Goal: Transaction & Acquisition: Purchase product/service

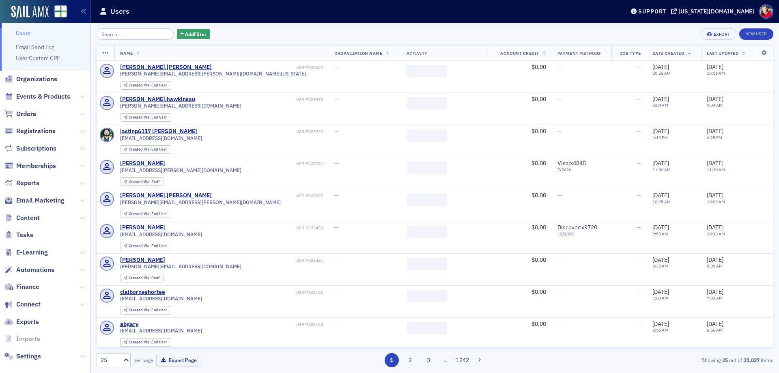
scroll to position [26, 0]
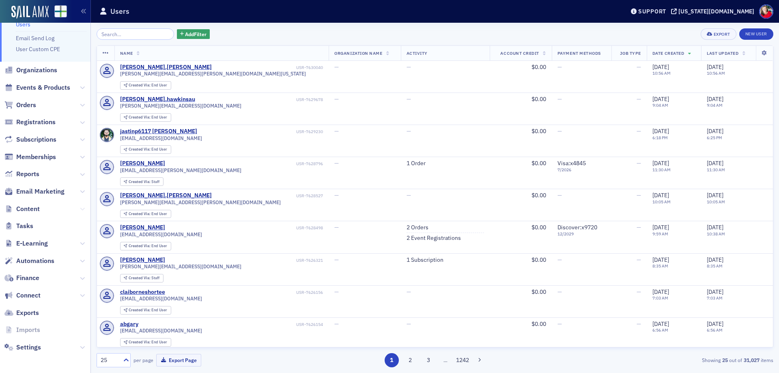
click at [80, 209] on icon at bounding box center [82, 209] width 5 height 5
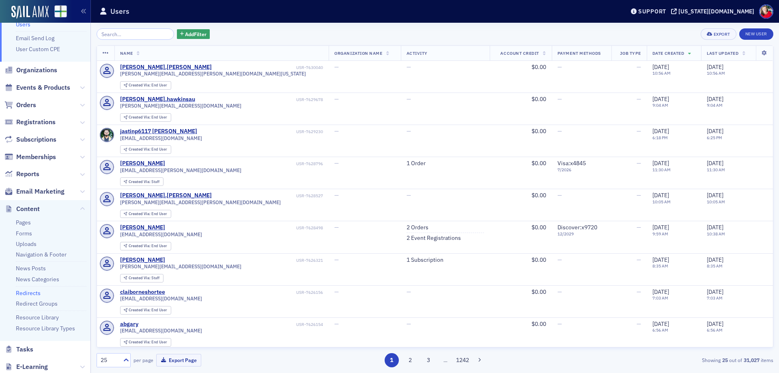
click at [29, 292] on link "Redirects" at bounding box center [28, 292] width 25 height 7
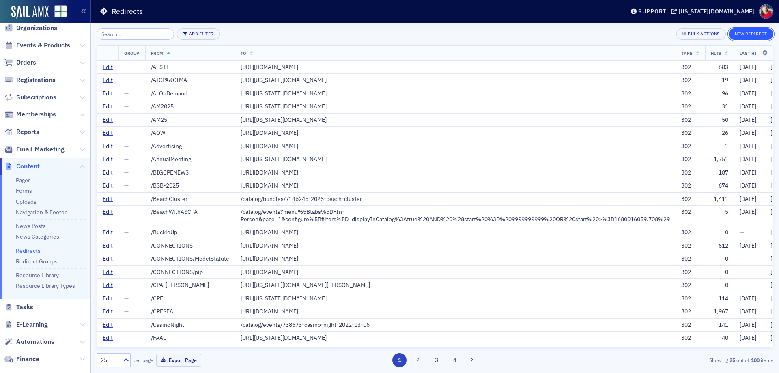
click at [756, 35] on button "New Redirect" at bounding box center [751, 33] width 45 height 11
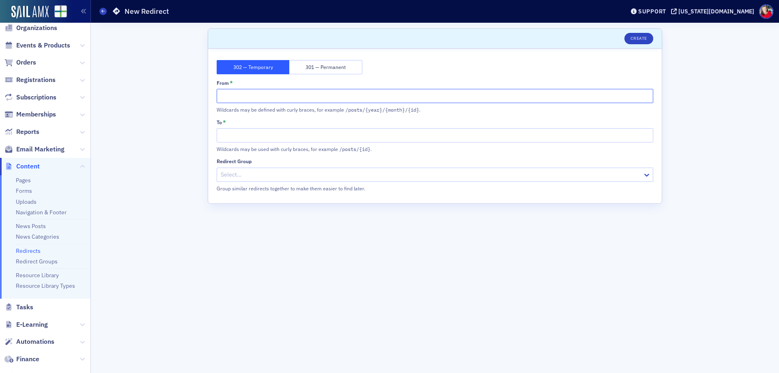
click at [289, 99] on input "From *" at bounding box center [435, 96] width 437 height 14
type input "/aon-fact-sheet"
click at [281, 132] on input "To *" at bounding box center [435, 135] width 437 height 14
paste input "https://www.aon.com/getmedia/ad5b9248-298e-4581-bd7e-f63deeece15b/AI-2025-Aon-F…"
type input "https://www.aon.com/getmedia/ad5b9248-298e-4581-bd7e-f63deeece15b/AI-2025-Aon-F…"
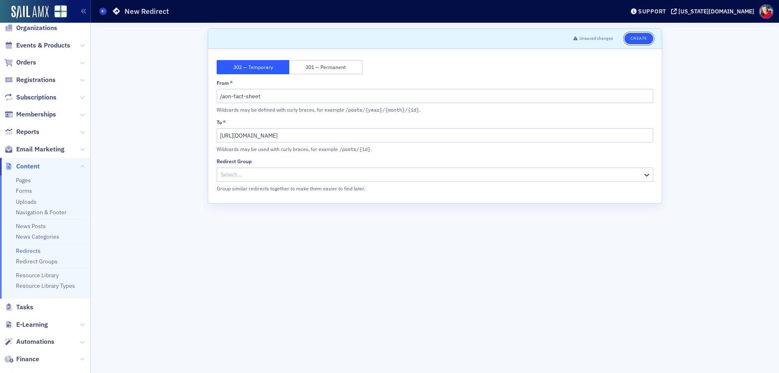
click at [636, 39] on button "Create" at bounding box center [639, 38] width 29 height 11
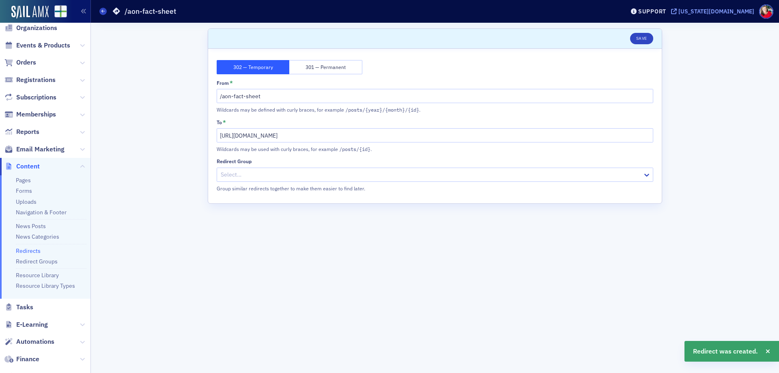
click at [734, 12] on div "[US_STATE][DOMAIN_NAME]" at bounding box center [717, 11] width 76 height 7
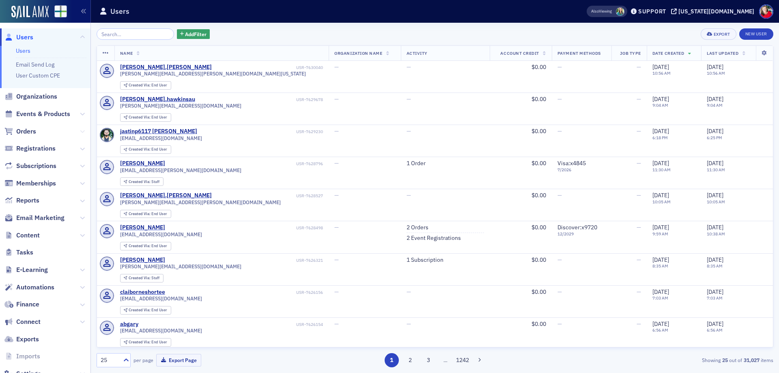
click at [80, 132] on icon at bounding box center [82, 131] width 5 height 5
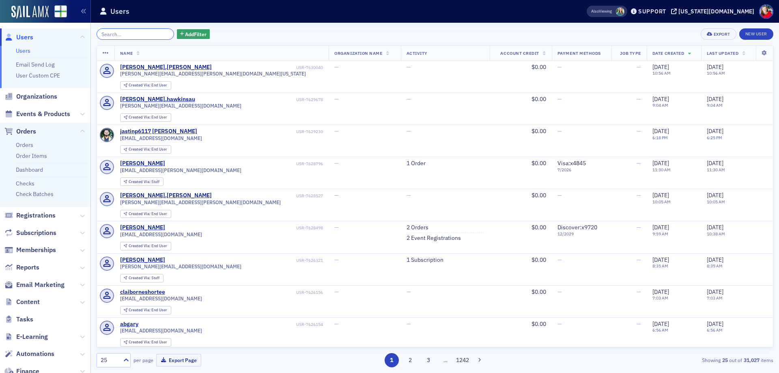
click at [140, 32] on input "search" at bounding box center [136, 33] width 78 height 11
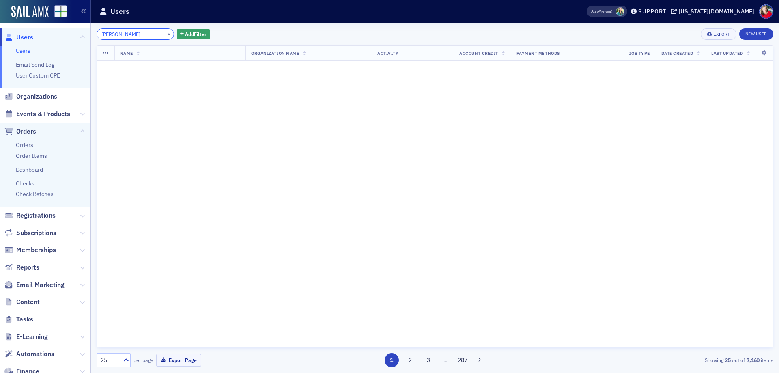
type input "[PERSON_NAME]"
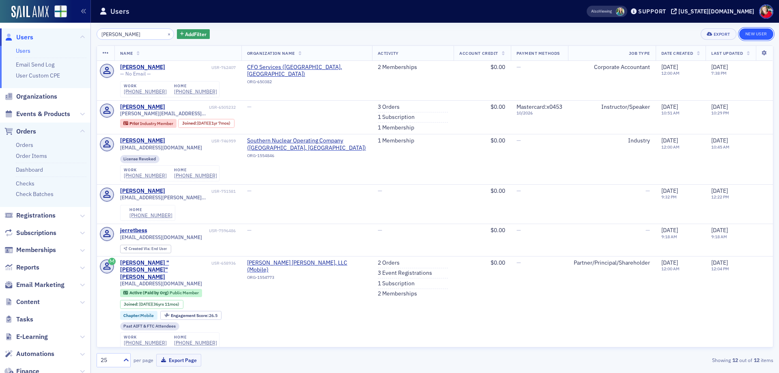
click at [753, 35] on link "New User" at bounding box center [756, 33] width 34 height 11
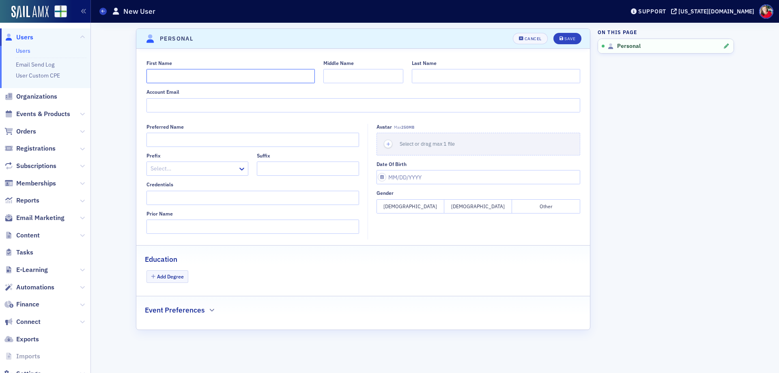
click at [203, 72] on input "First Name" at bounding box center [230, 76] width 168 height 14
type input "j"
type input "[PERSON_NAME]"
type input "[EMAIL_ADDRESS][DOMAIN_NAME]"
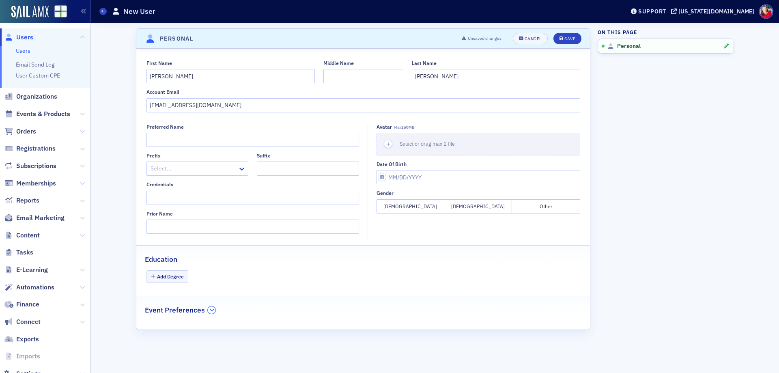
click at [212, 308] on icon "button" at bounding box center [211, 310] width 5 height 5
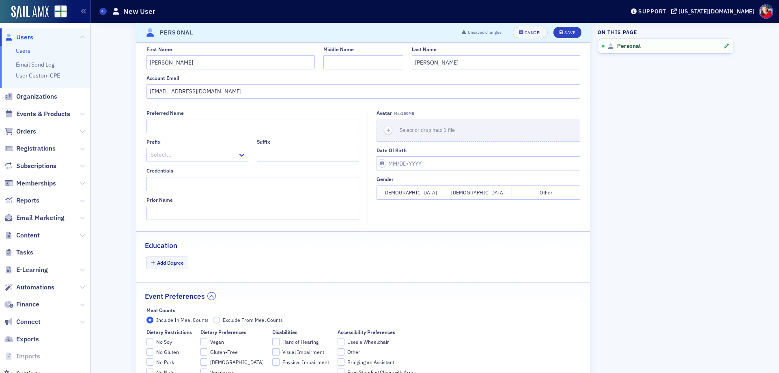
scroll to position [4, 0]
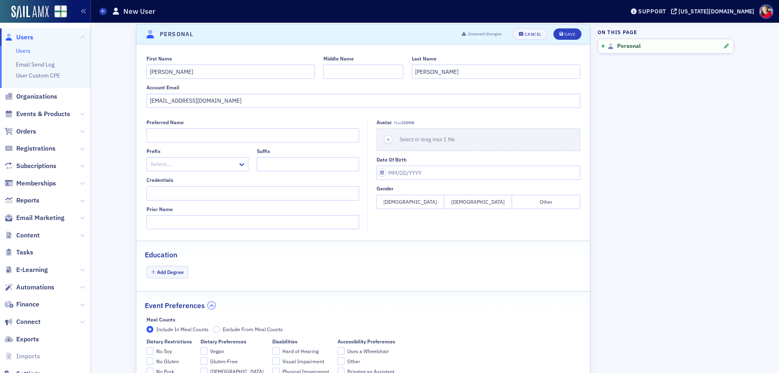
click at [211, 305] on button "button" at bounding box center [212, 305] width 8 height 7
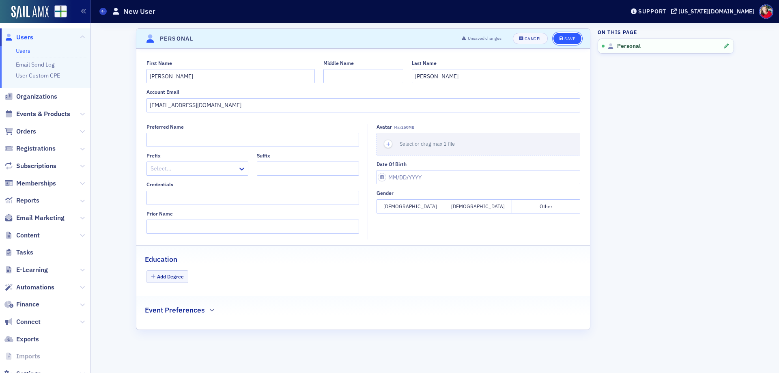
click at [570, 39] on div "Save" at bounding box center [569, 39] width 11 height 4
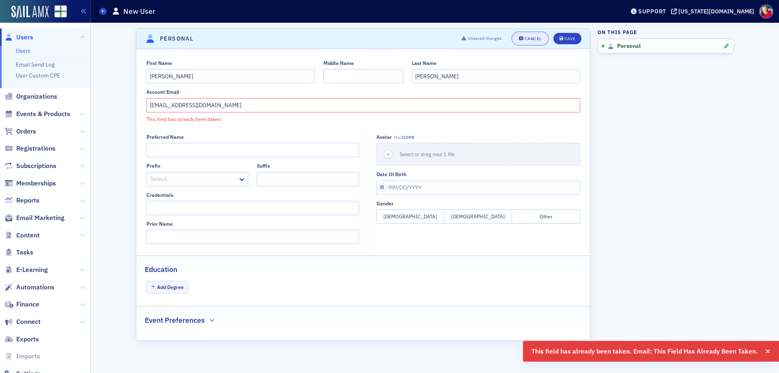
click at [529, 37] on div "Cancel" at bounding box center [533, 39] width 17 height 4
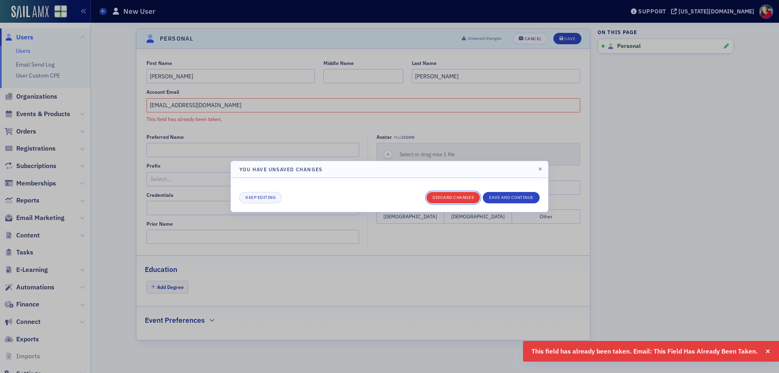
click at [445, 200] on button "Discard changes" at bounding box center [454, 197] width 54 height 11
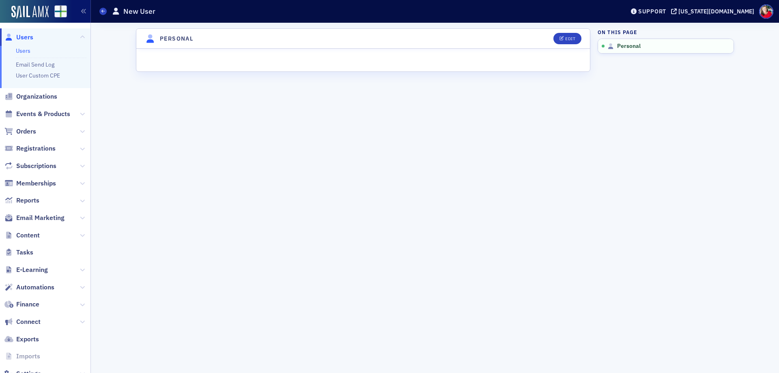
click at [27, 50] on link "Users" at bounding box center [23, 50] width 15 height 7
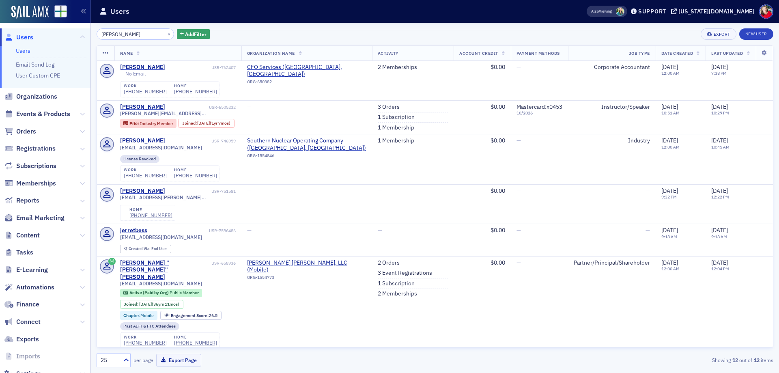
drag, startPoint x: 136, startPoint y: 32, endPoint x: 80, endPoint y: 31, distance: 56.0
click at [80, 31] on div "Users Users Email Send Log User Custom CPE Organizations Events & Products Orde…" at bounding box center [389, 186] width 779 height 373
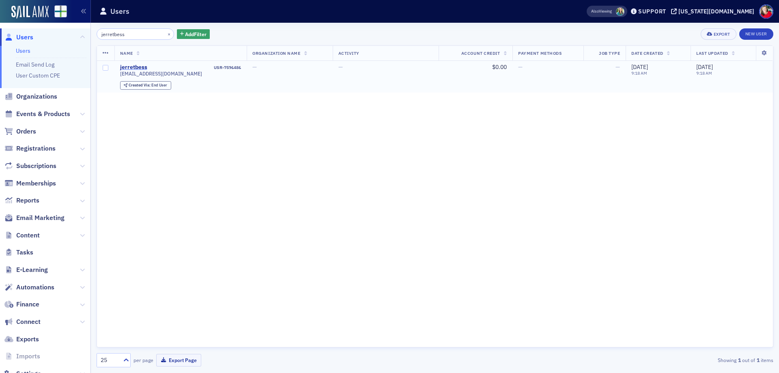
type input "jerretbess"
click at [129, 66] on div "jerretbess" at bounding box center [133, 67] width 27 height 7
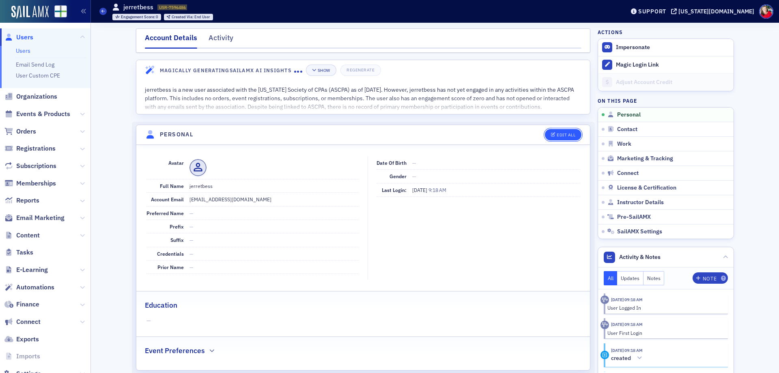
click at [553, 138] on button "Edit All" at bounding box center [563, 134] width 37 height 11
select select "US"
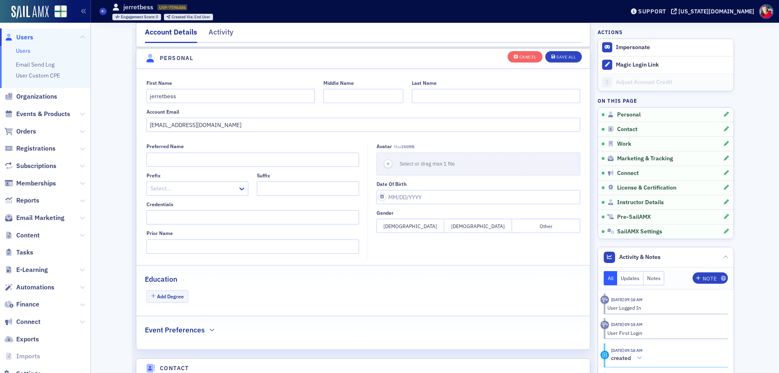
scroll to position [95, 0]
drag, startPoint x: 196, startPoint y: 93, endPoint x: 88, endPoint y: 102, distance: 108.8
click at [88, 102] on div "Users Users Email Send Log User Custom CPE Organizations Events & Products Orde…" at bounding box center [389, 186] width 779 height 373
type input "Jerret"
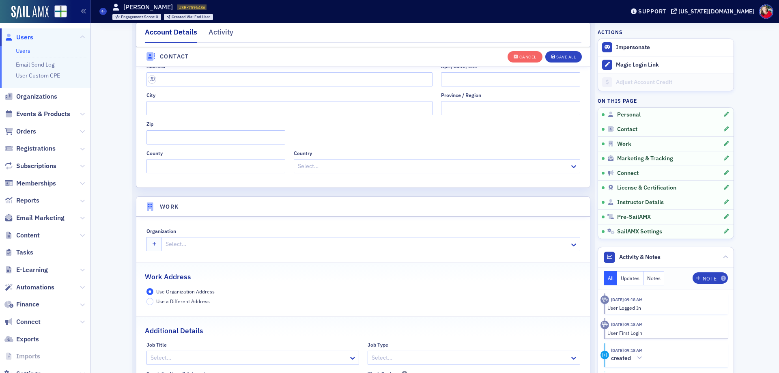
scroll to position [500, 0]
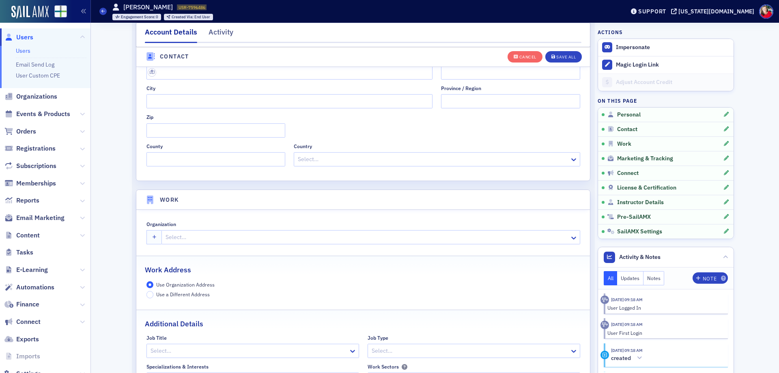
type input "Bess"
click at [216, 238] on div at bounding box center [367, 237] width 404 height 10
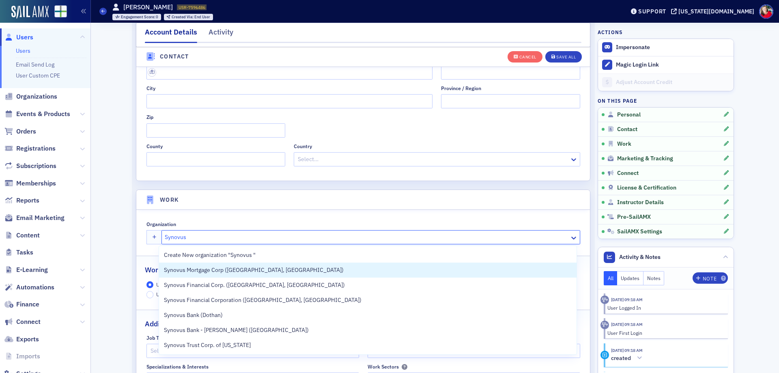
type input "Synovus"
click at [271, 224] on div "Organization" at bounding box center [363, 224] width 434 height 6
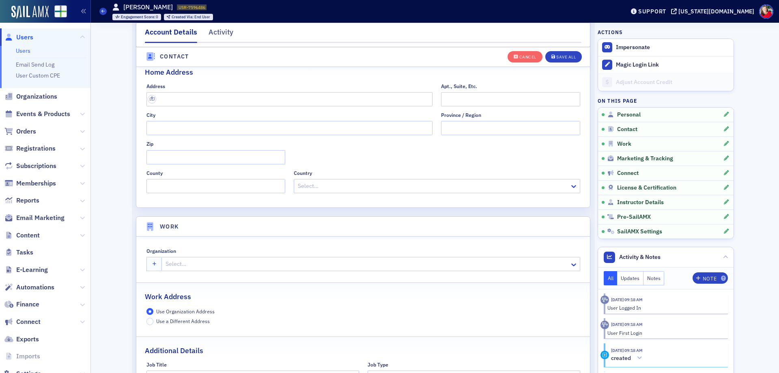
scroll to position [460, 0]
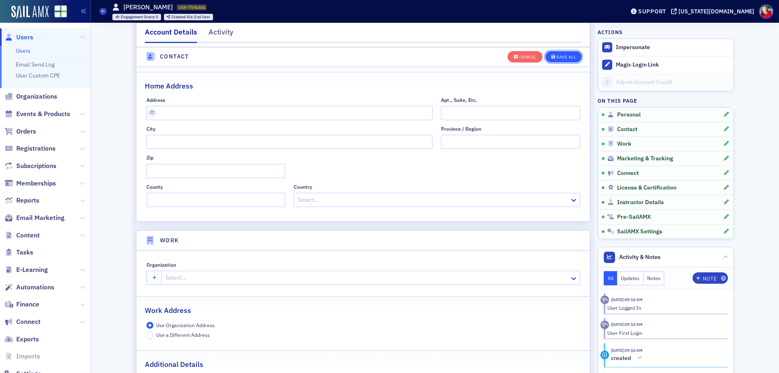
click at [557, 58] on div "Save All" at bounding box center [565, 57] width 19 height 4
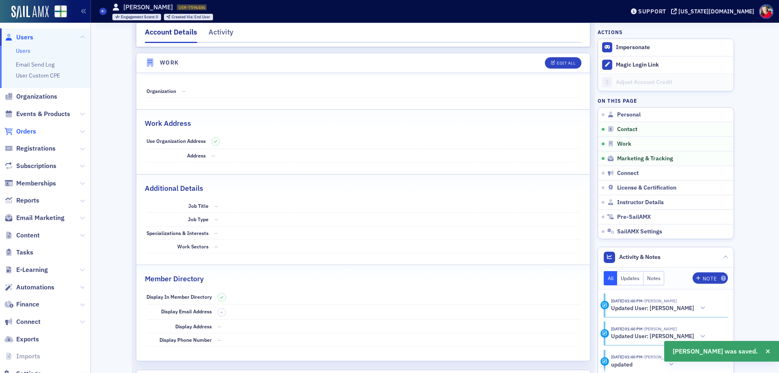
click at [22, 132] on span "Orders" at bounding box center [26, 131] width 20 height 9
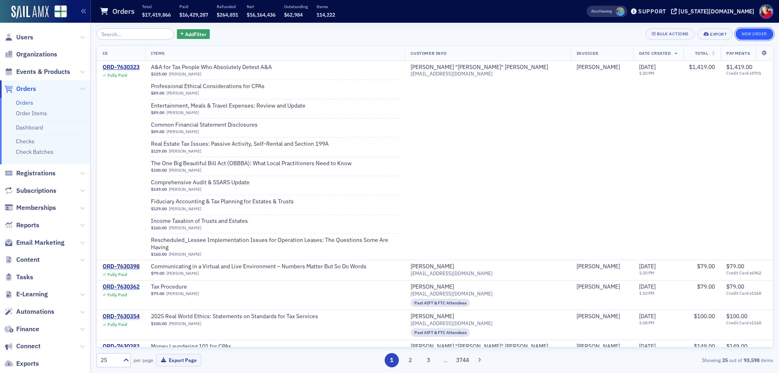
click at [751, 33] on button "New Order" at bounding box center [755, 33] width 38 height 11
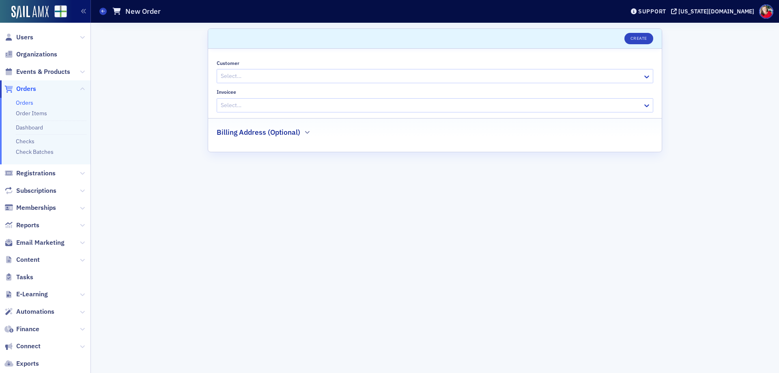
click at [335, 76] on div at bounding box center [431, 76] width 422 height 10
type input "jerret"
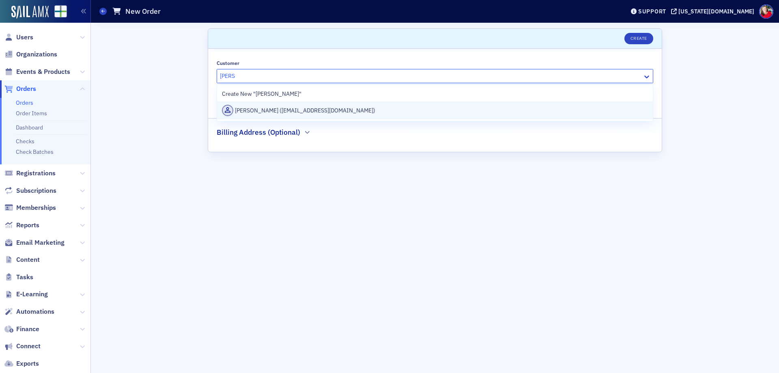
click at [328, 109] on div "[PERSON_NAME] ([EMAIL_ADDRESS][DOMAIN_NAME])" at bounding box center [435, 110] width 426 height 11
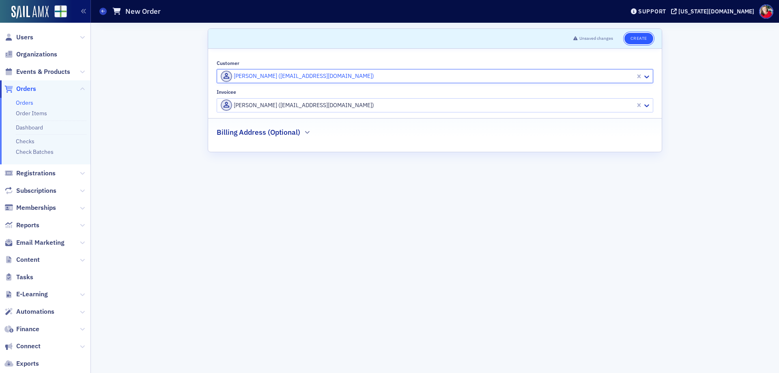
click at [634, 42] on button "Create" at bounding box center [639, 38] width 29 height 11
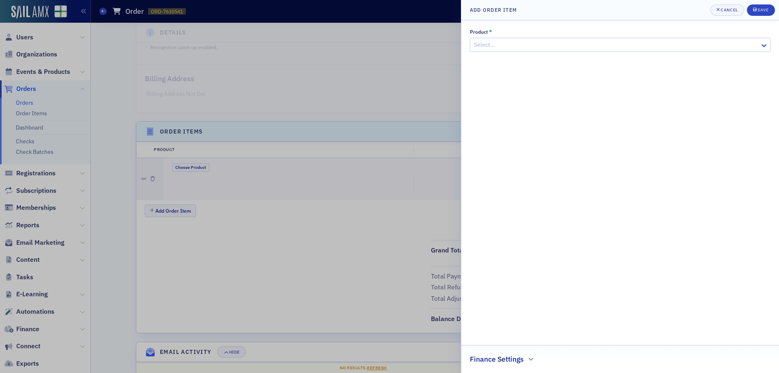
scroll to position [170, 0]
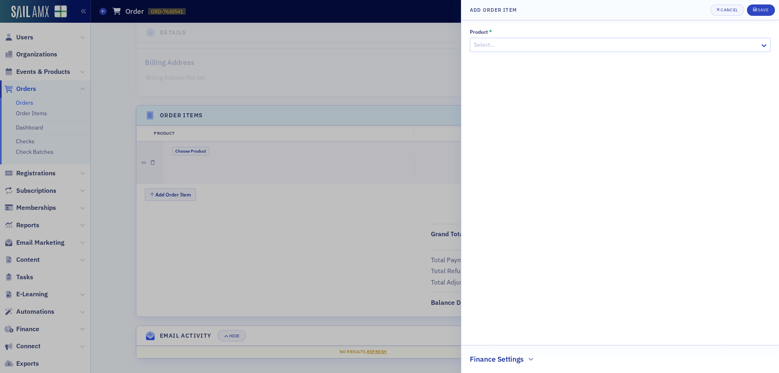
click at [546, 49] on div at bounding box center [616, 45] width 286 height 10
type input "spon"
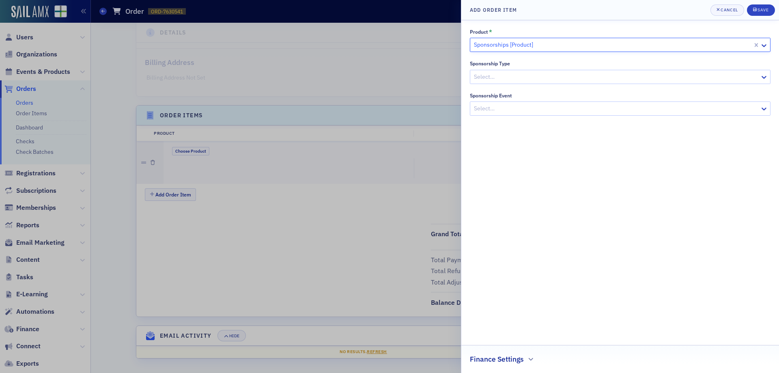
click at [543, 71] on div "Select…" at bounding box center [615, 77] width 290 height 12
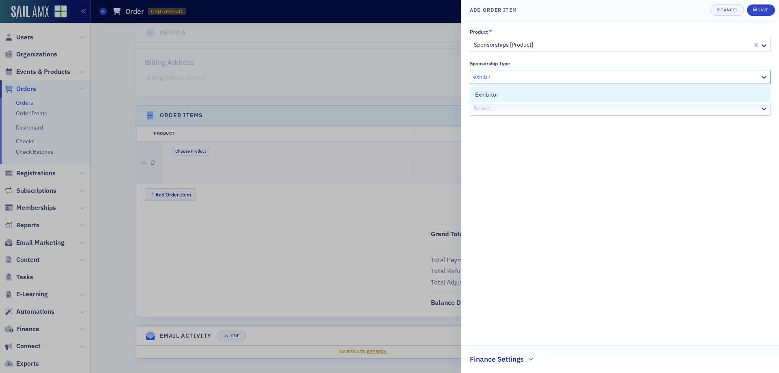
type input "exhibitor"
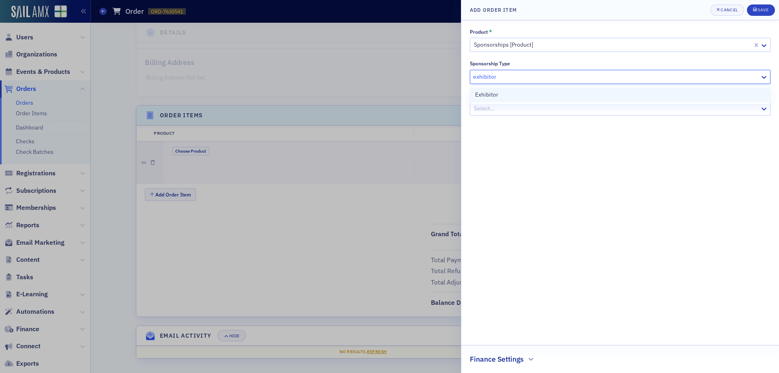
click at [533, 98] on div "Exhibitor" at bounding box center [620, 94] width 290 height 9
click at [530, 110] on div at bounding box center [616, 108] width 286 height 10
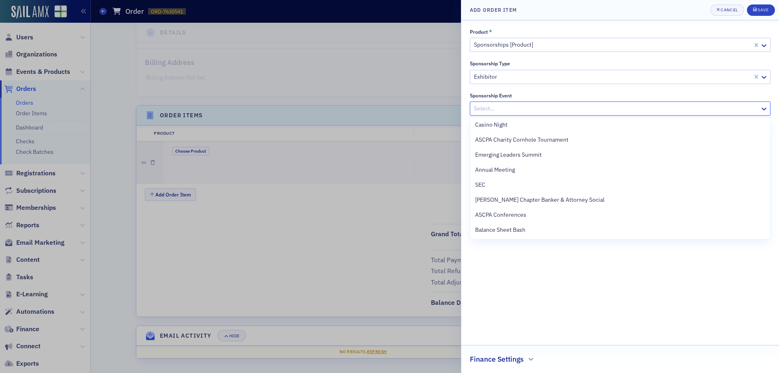
scroll to position [0, 0]
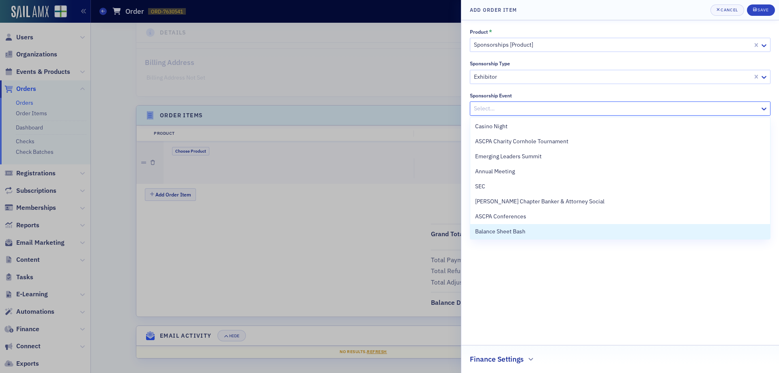
click at [501, 274] on div "Product * Sponsorships [Product] Sponsorship Type Exhibitor Sponsorship Event 1…" at bounding box center [620, 197] width 301 height 336
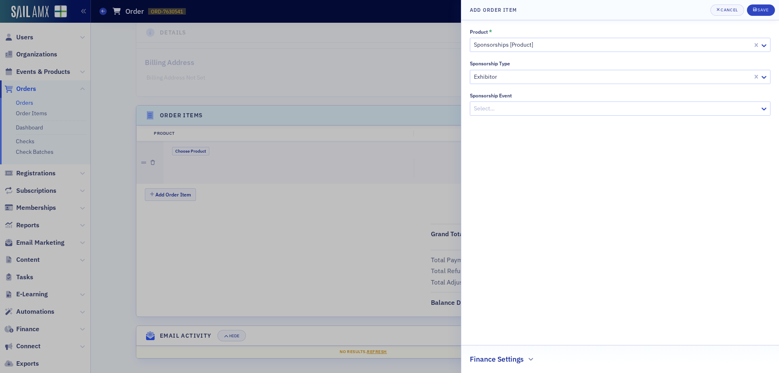
click at [507, 362] on h2 "Finance Settings" at bounding box center [497, 359] width 54 height 11
click at [511, 356] on div at bounding box center [616, 357] width 283 height 10
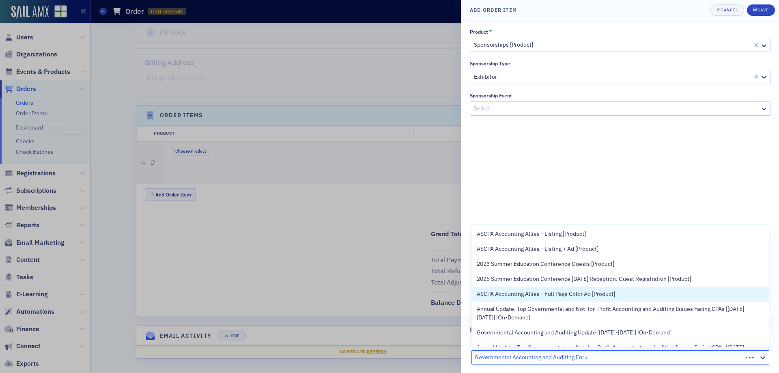
type input "Governmental Accounting and Auditing Forum"
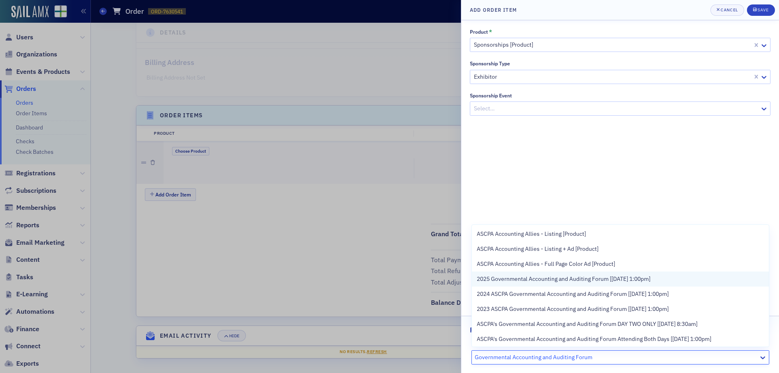
click at [557, 278] on span "2025 Governmental Accounting and Auditing Forum [[DATE] 1:00pm]" at bounding box center [564, 279] width 174 height 9
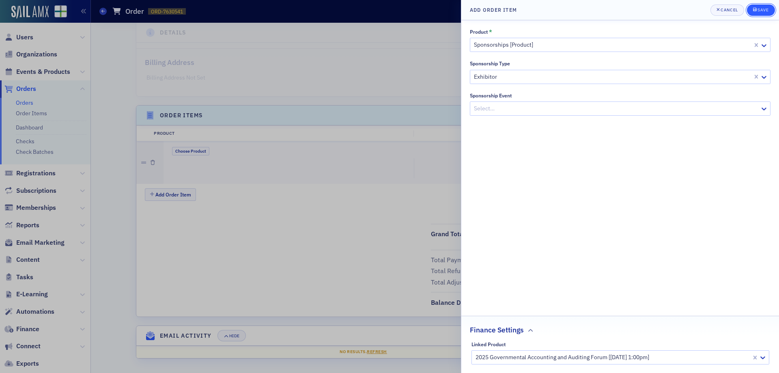
click at [760, 11] on div "Save" at bounding box center [763, 10] width 11 height 4
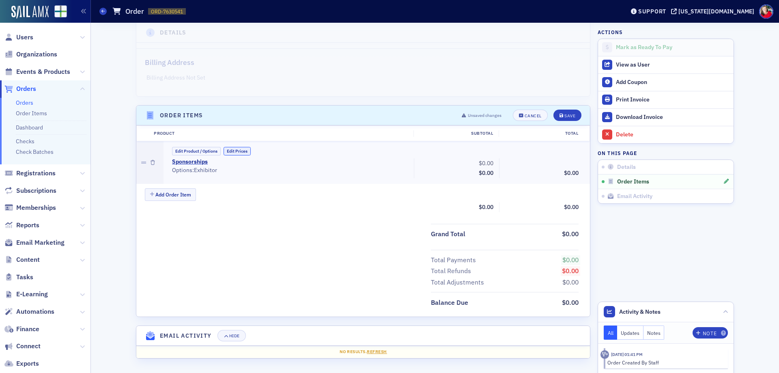
click at [236, 150] on button "Edit Prices" at bounding box center [237, 151] width 27 height 9
click at [474, 164] on input "0.00" at bounding box center [477, 162] width 40 height 11
type input "1,500.00"
click at [196, 152] on button "Edit Product / Options" at bounding box center [196, 151] width 49 height 9
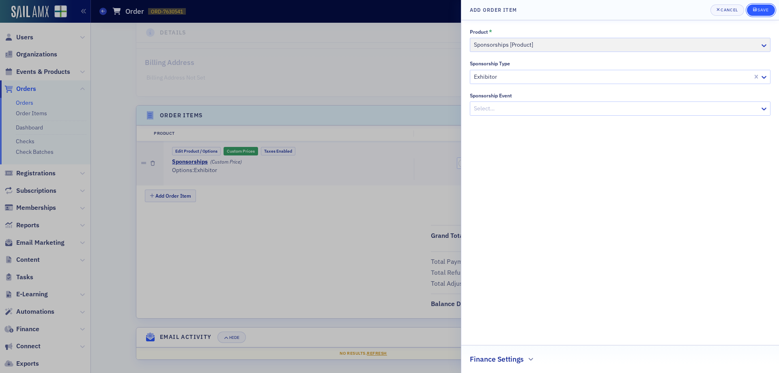
click at [757, 11] on div "submit" at bounding box center [755, 10] width 5 height 6
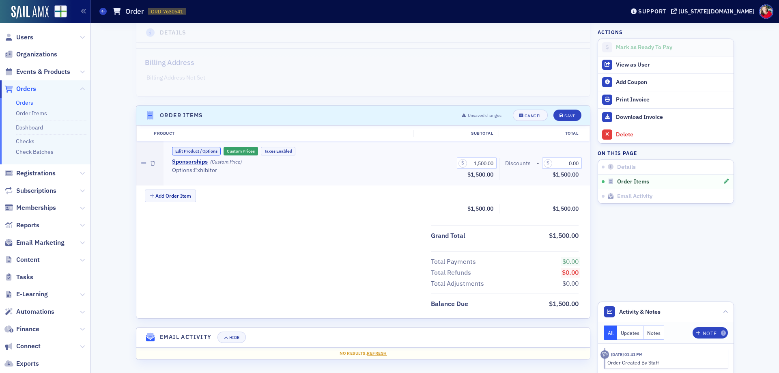
click at [203, 150] on button "Edit Product / Options" at bounding box center [196, 151] width 49 height 9
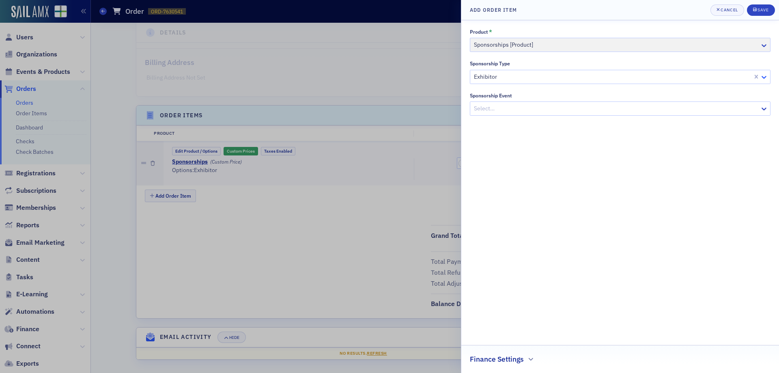
click at [766, 75] on icon at bounding box center [764, 77] width 8 height 8
click at [722, 77] on div at bounding box center [612, 77] width 279 height 10
type input "L"
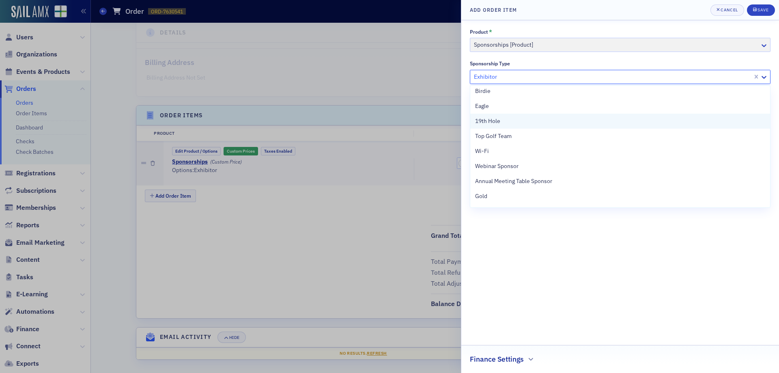
scroll to position [215, 0]
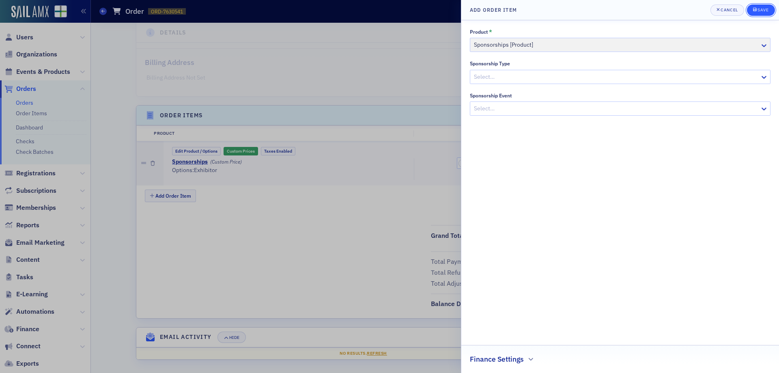
click at [767, 10] on div "Save" at bounding box center [763, 10] width 11 height 4
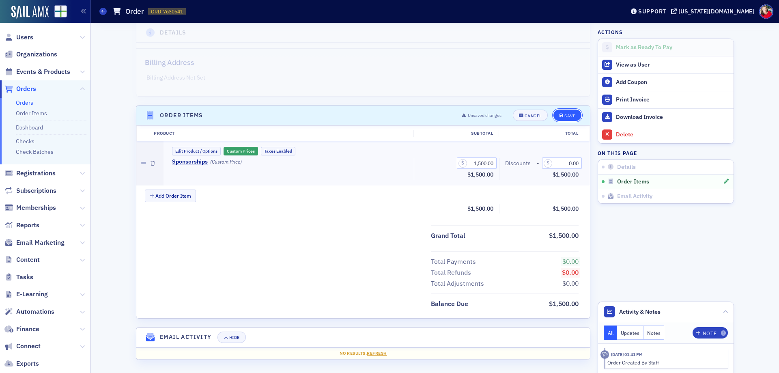
click at [560, 118] on button "Save" at bounding box center [568, 115] width 28 height 11
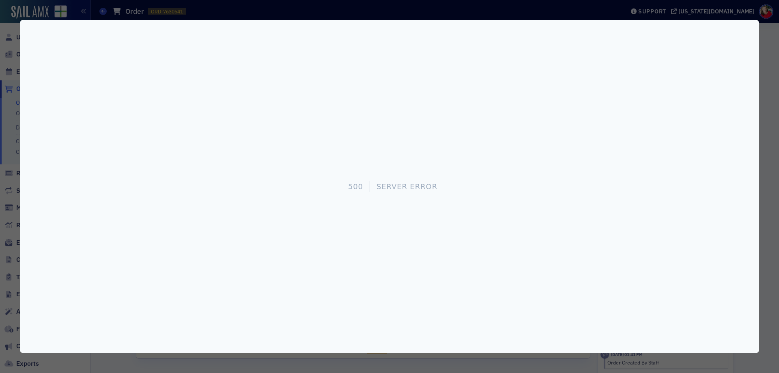
scroll to position [0, 0]
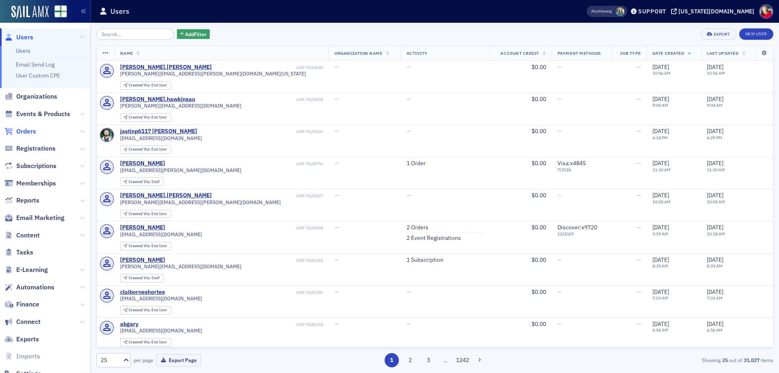
click at [29, 132] on span "Orders" at bounding box center [26, 131] width 20 height 9
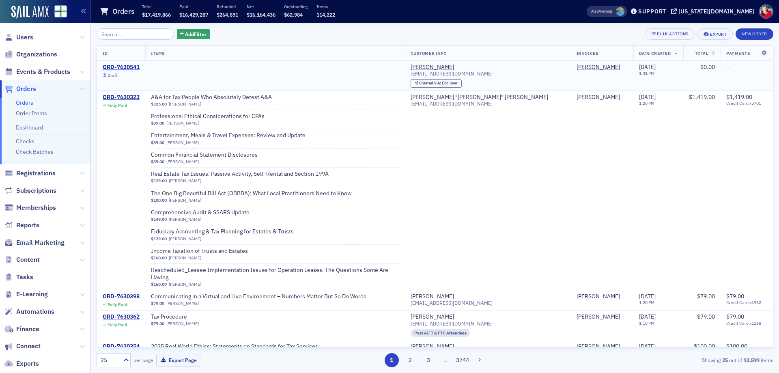
click at [126, 68] on div "ORD-7630541" at bounding box center [121, 67] width 37 height 7
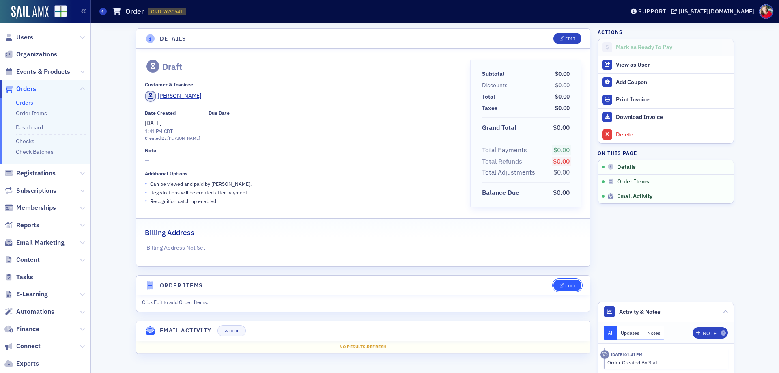
click at [563, 285] on icon "button" at bounding box center [562, 286] width 5 height 4
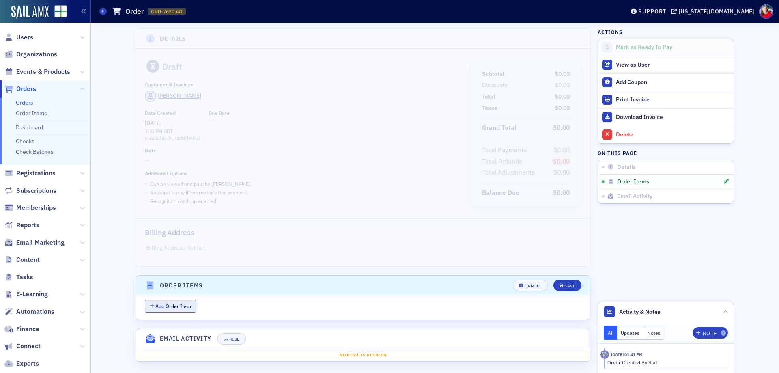
click at [175, 306] on button "Add Order Item" at bounding box center [170, 306] width 51 height 13
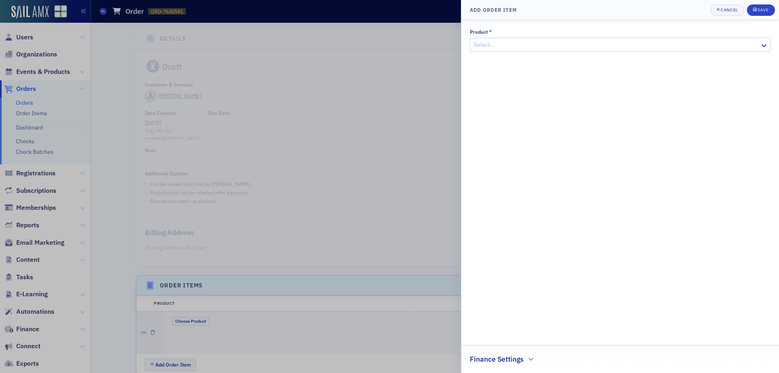
click at [555, 45] on div at bounding box center [616, 45] width 286 height 10
type input "spon"
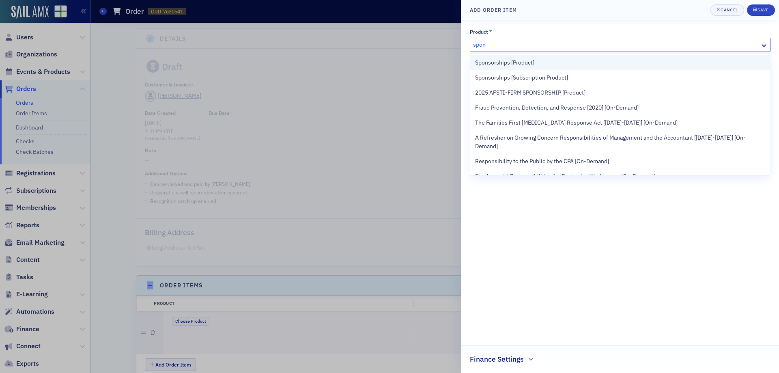
click at [537, 62] on div "Sponsorships [Product]" at bounding box center [620, 62] width 290 height 9
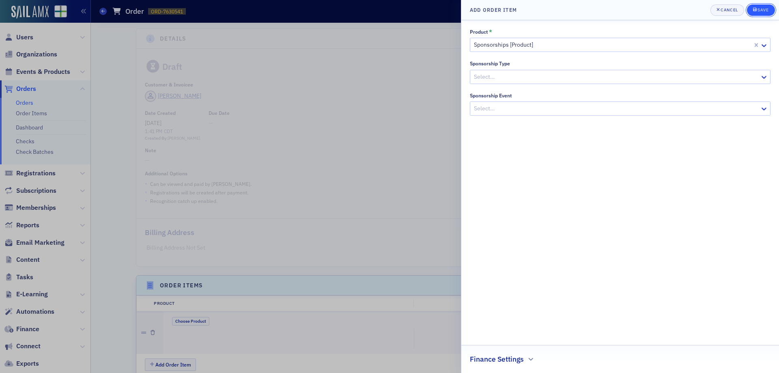
click at [758, 9] on div "Save" at bounding box center [763, 10] width 11 height 4
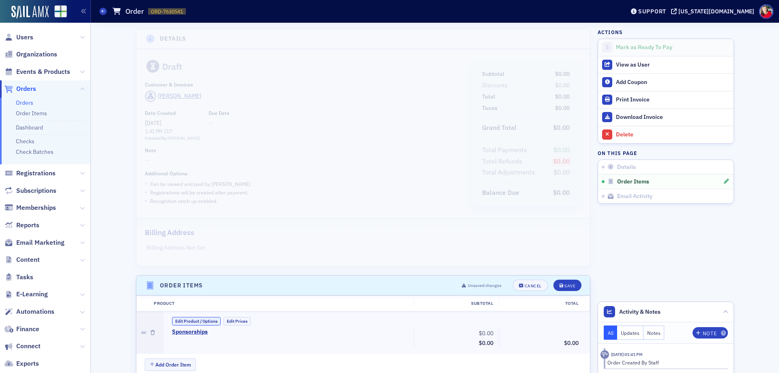
click at [201, 322] on button "Edit Product / Options" at bounding box center [196, 321] width 49 height 9
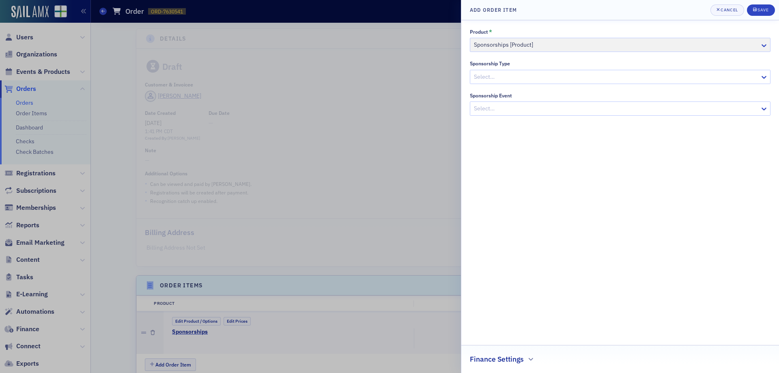
click at [499, 359] on h2 "Finance Settings" at bounding box center [497, 359] width 54 height 11
click at [499, 359] on div at bounding box center [616, 357] width 283 height 10
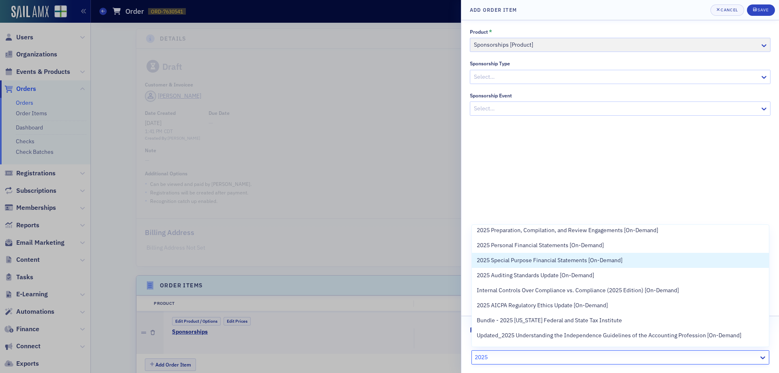
scroll to position [284, 0]
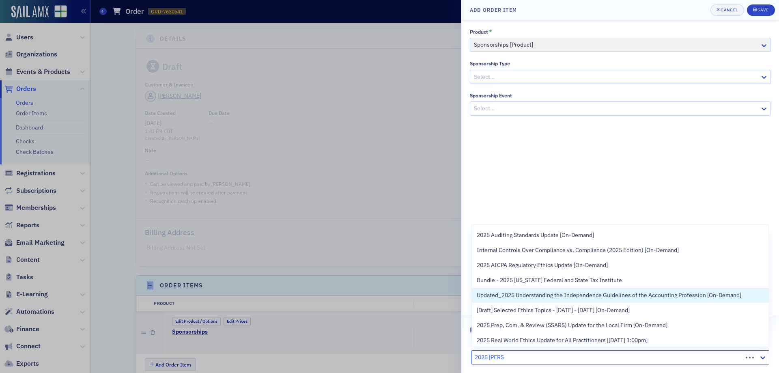
type input "2025 [PERSON_NAME]"
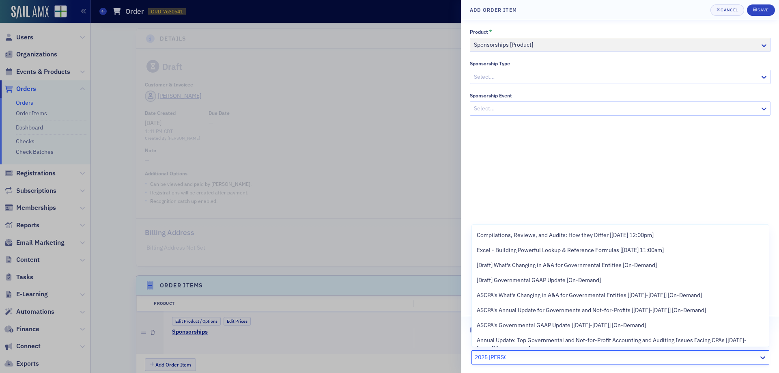
scroll to position [0, 0]
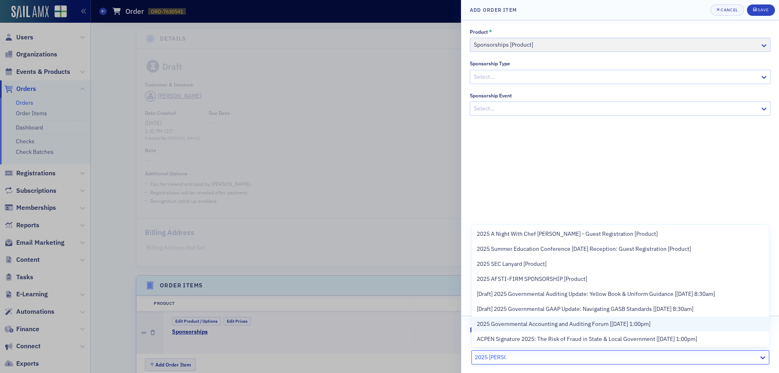
click at [543, 319] on div "2025 Governmental Accounting and Auditing Forum [[DATE] 1:00pm]" at bounding box center [620, 324] width 297 height 15
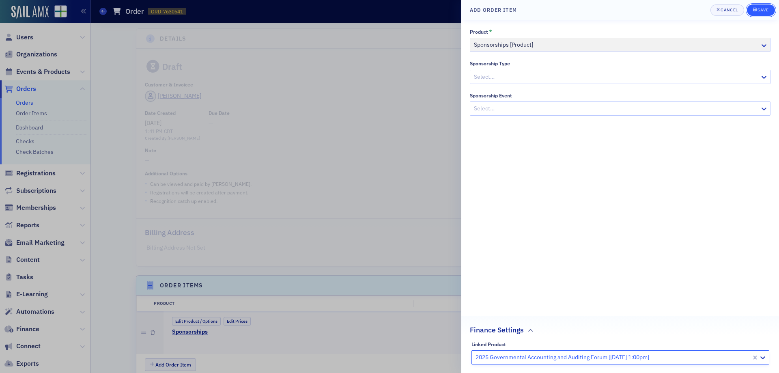
click at [763, 8] on div "Save" at bounding box center [763, 10] width 11 height 4
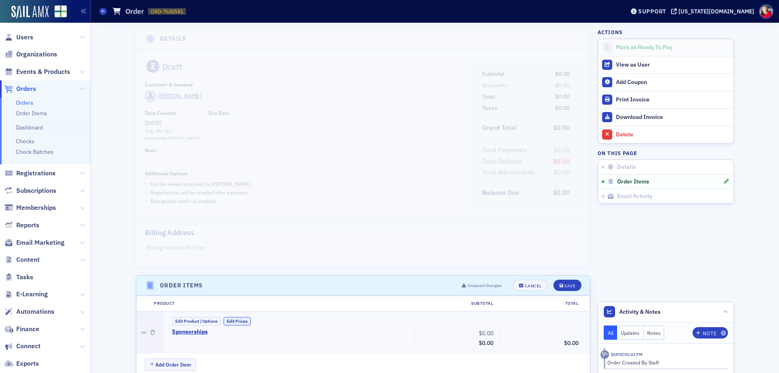
click at [231, 319] on button "Edit Prices" at bounding box center [237, 321] width 27 height 9
click at [478, 332] on input "0.00" at bounding box center [477, 332] width 40 height 11
type input "1,500.00"
click at [571, 284] on div "Save" at bounding box center [569, 286] width 11 height 4
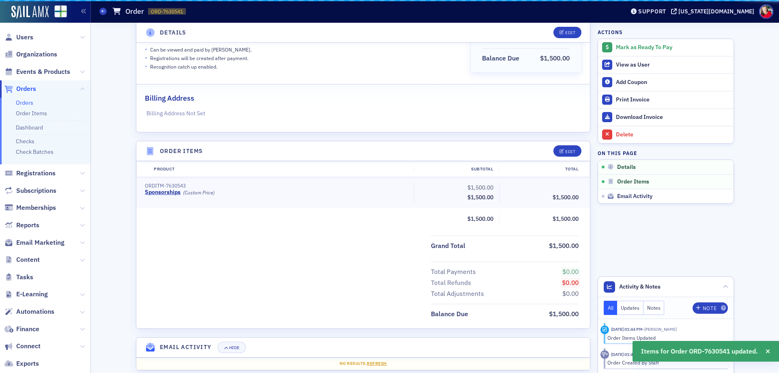
scroll to position [146, 0]
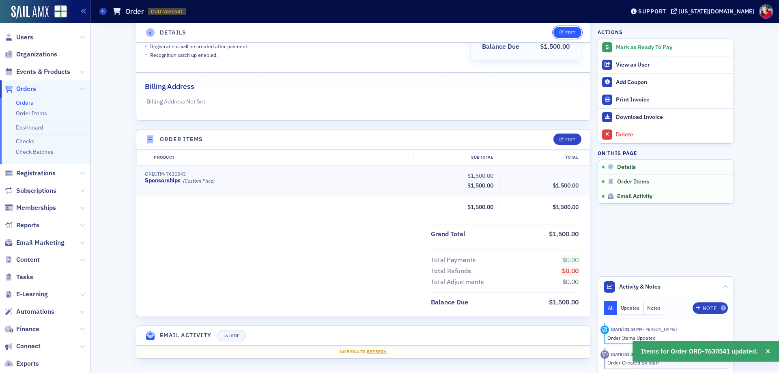
click at [567, 30] on div "Edit" at bounding box center [570, 32] width 10 height 4
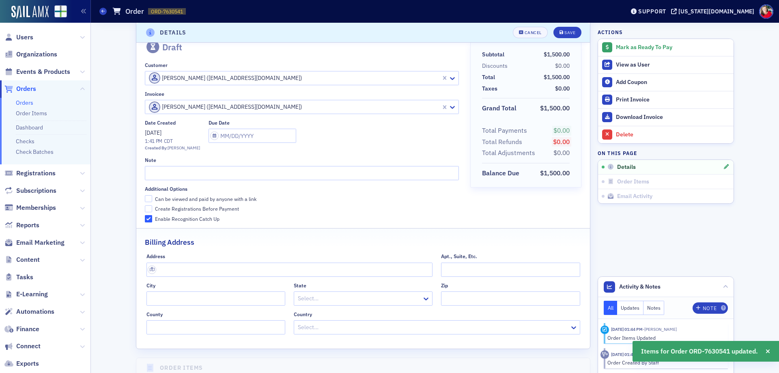
scroll to position [2, 0]
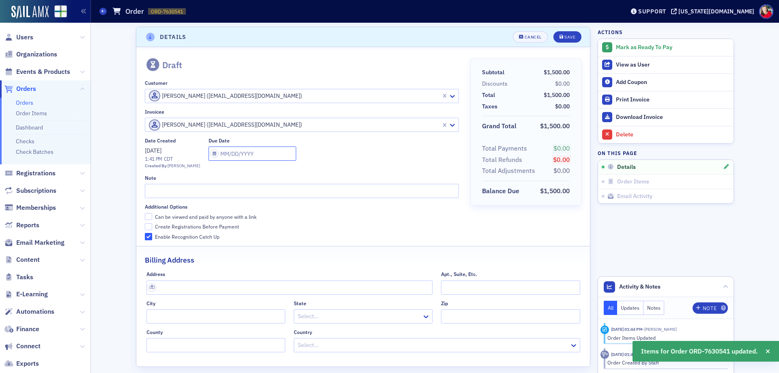
select select "8"
select select "2025"
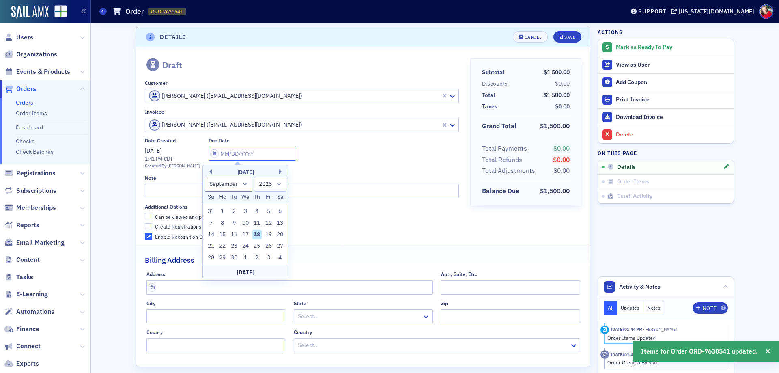
click at [231, 152] on input "text" at bounding box center [253, 153] width 88 height 14
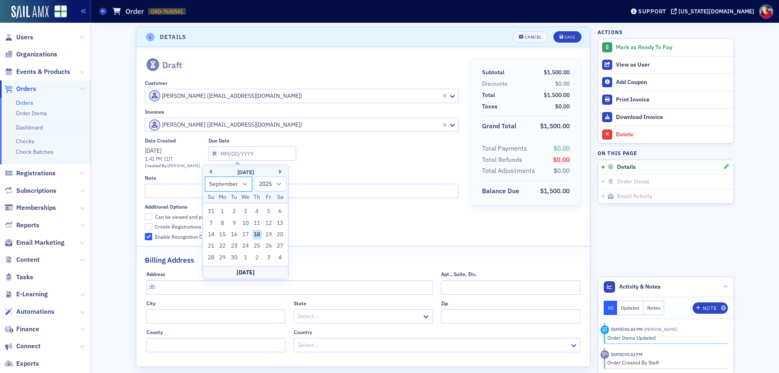
click at [245, 187] on select "January February March April May June July August September October November De…" at bounding box center [229, 184] width 48 height 15
select select "9"
click at [205, 177] on select "January February March April May June July August September October November De…" at bounding box center [229, 184] width 48 height 15
click at [270, 235] on div "17" at bounding box center [269, 235] width 10 height 10
type input "[DATE]"
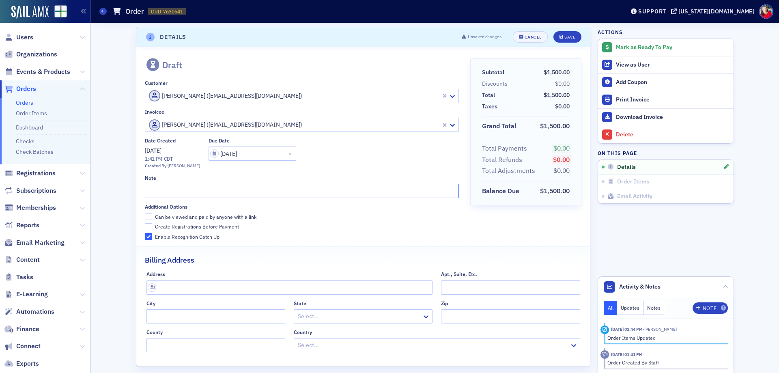
click at [216, 190] on input "text" at bounding box center [302, 191] width 314 height 14
type input "2025 GAAF Exhibitor and Lanyard sponsor"
click at [147, 217] on input "Can be viewed and paid by anyone with a link" at bounding box center [148, 216] width 7 height 7
checkbox input "true"
click at [569, 36] on div "Save" at bounding box center [569, 37] width 11 height 4
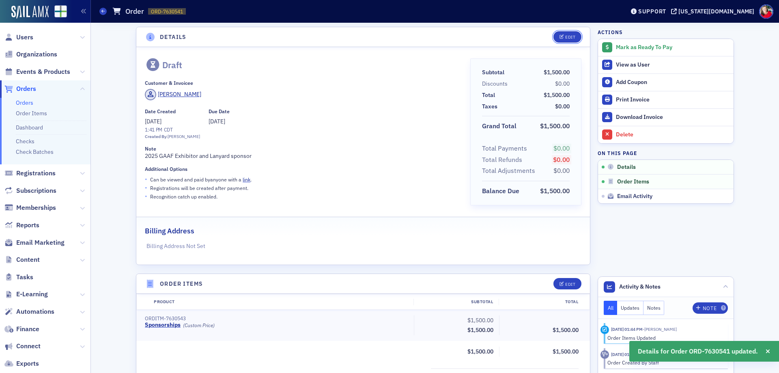
click at [568, 41] on button "Edit" at bounding box center [568, 36] width 28 height 11
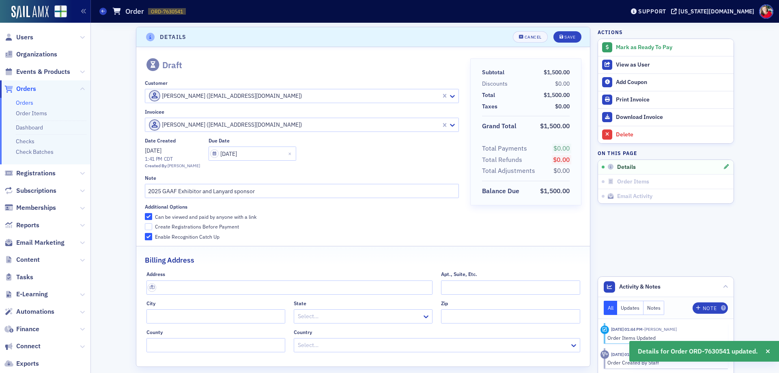
scroll to position [103, 0]
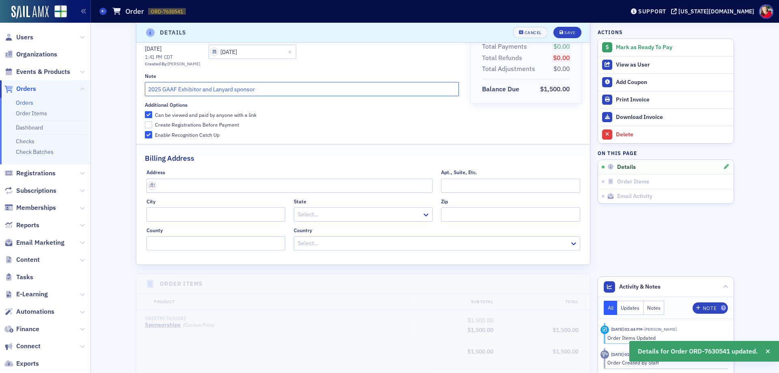
click at [302, 86] on input "2025 GAAF Exhibitor and Lanyard sponsor" at bounding box center [302, 89] width 314 height 14
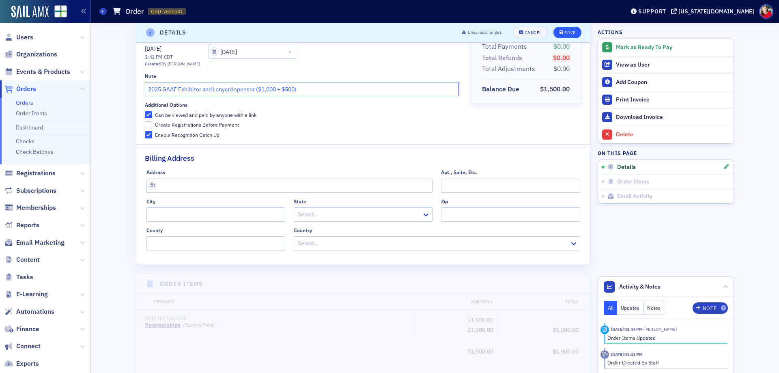
type input "2025 GAAF Exhibitor and Lanyard sponsor ($1,000 + $500)"
click at [573, 32] on button "Save" at bounding box center [568, 32] width 28 height 11
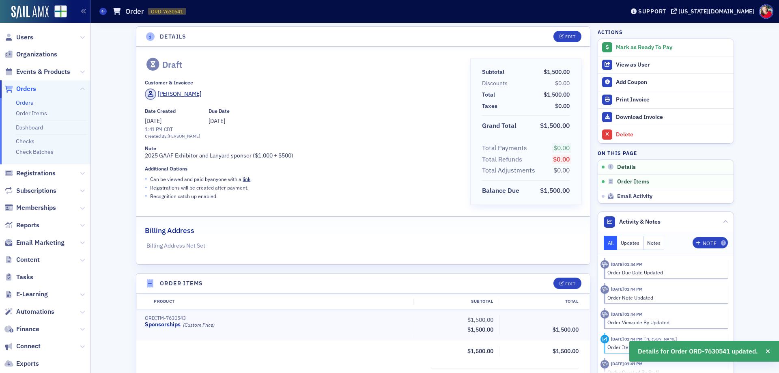
scroll to position [2, 0]
click at [621, 50] on div "Mark as Ready To Pay" at bounding box center [673, 47] width 114 height 7
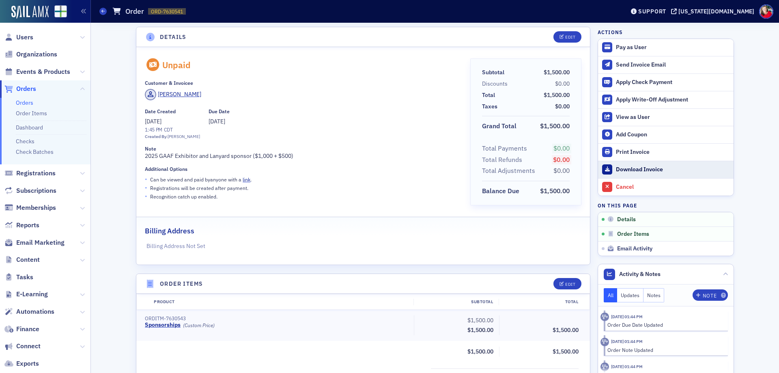
click at [637, 172] on div "Download Invoice" at bounding box center [673, 169] width 114 height 7
